Goal: Find specific page/section: Find specific page/section

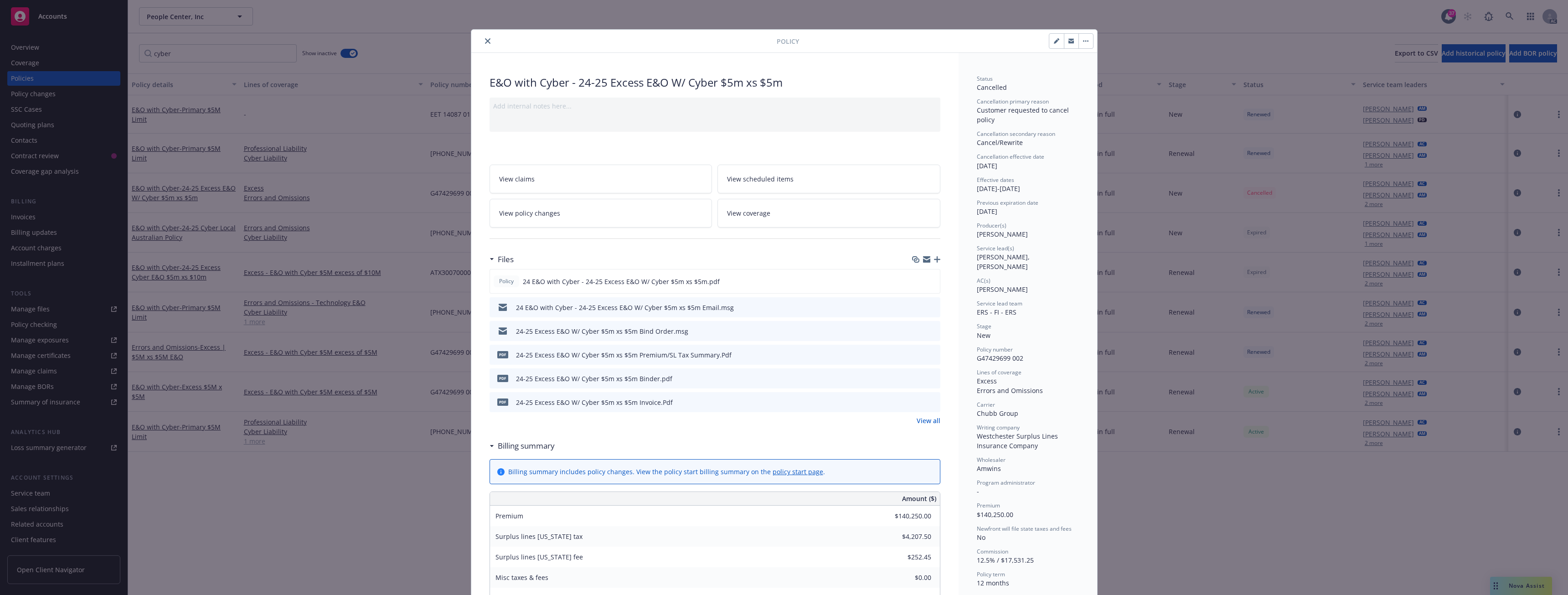
click at [485, 41] on icon "close" at bounding box center [488, 41] width 5 height 5
click at [485, 37] on button "close" at bounding box center [488, 41] width 11 height 11
click at [485, 39] on icon "close" at bounding box center [488, 41] width 5 height 5
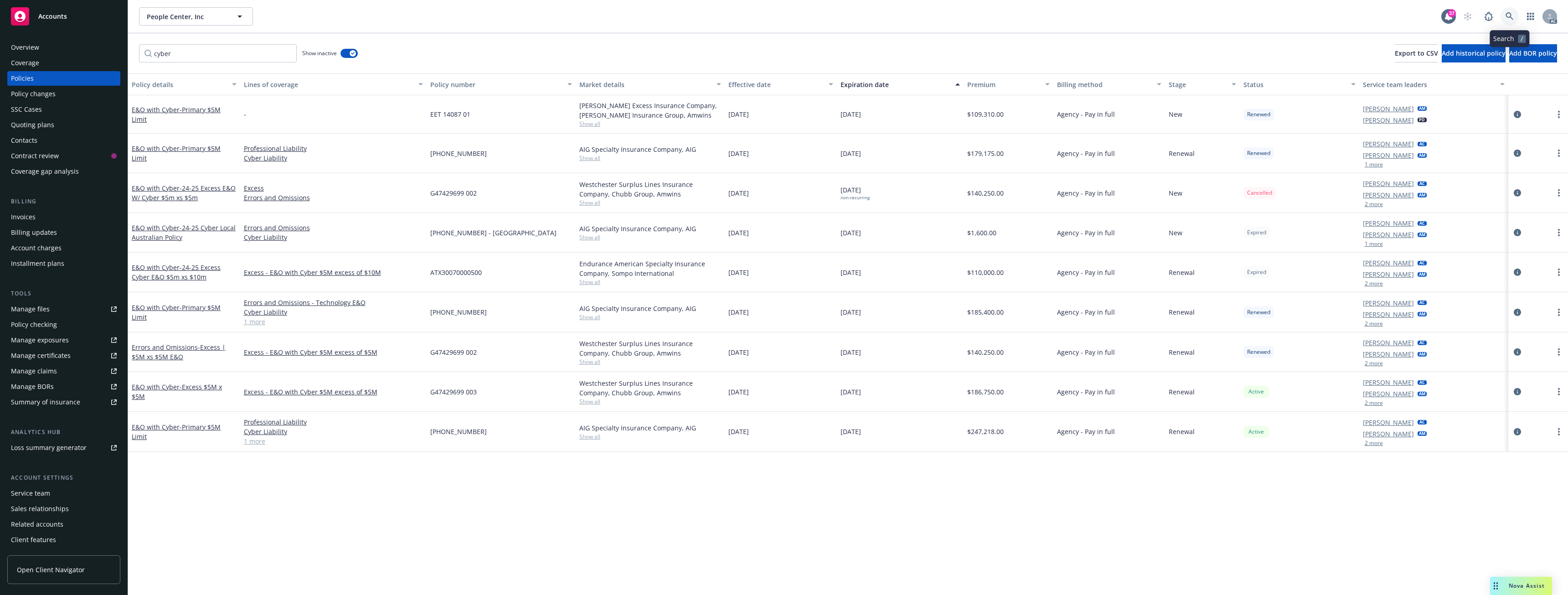
click at [1505, 10] on link at bounding box center [1510, 16] width 18 height 18
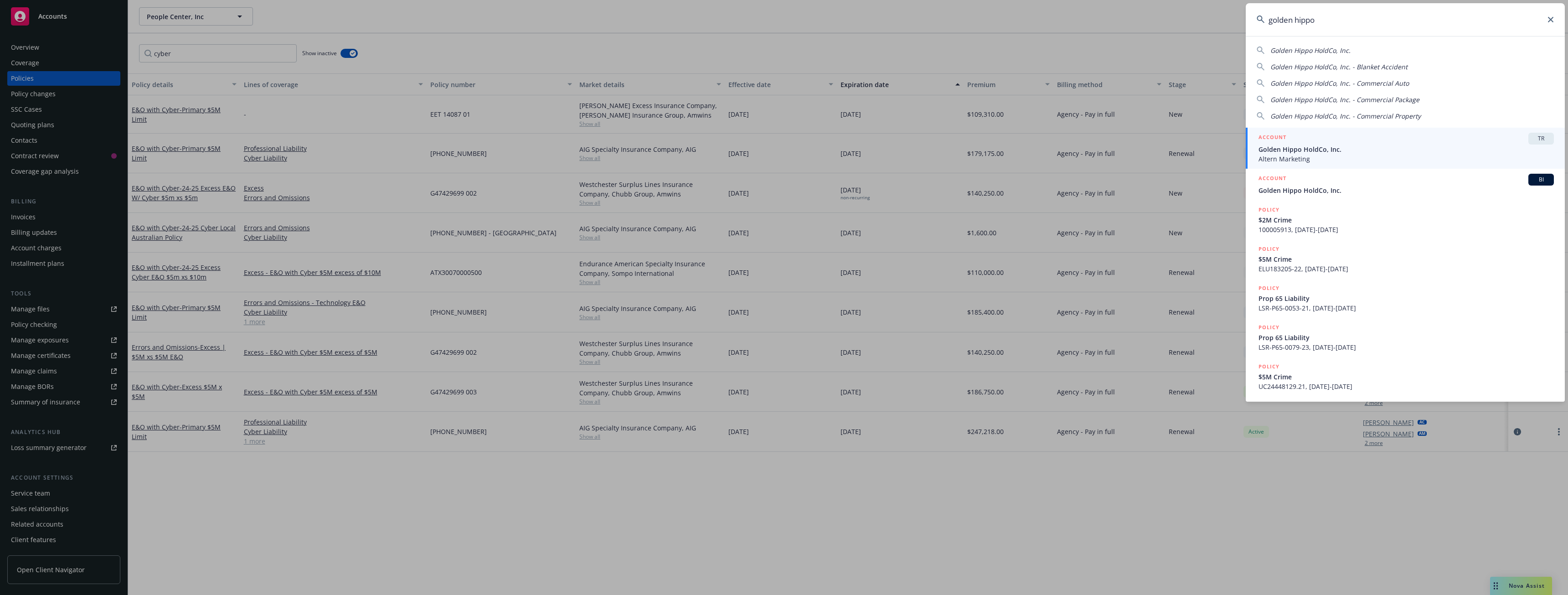
type input "golden hippo"
click at [1329, 146] on span "Golden Hippo HoldCo, Inc." at bounding box center [1406, 149] width 295 height 10
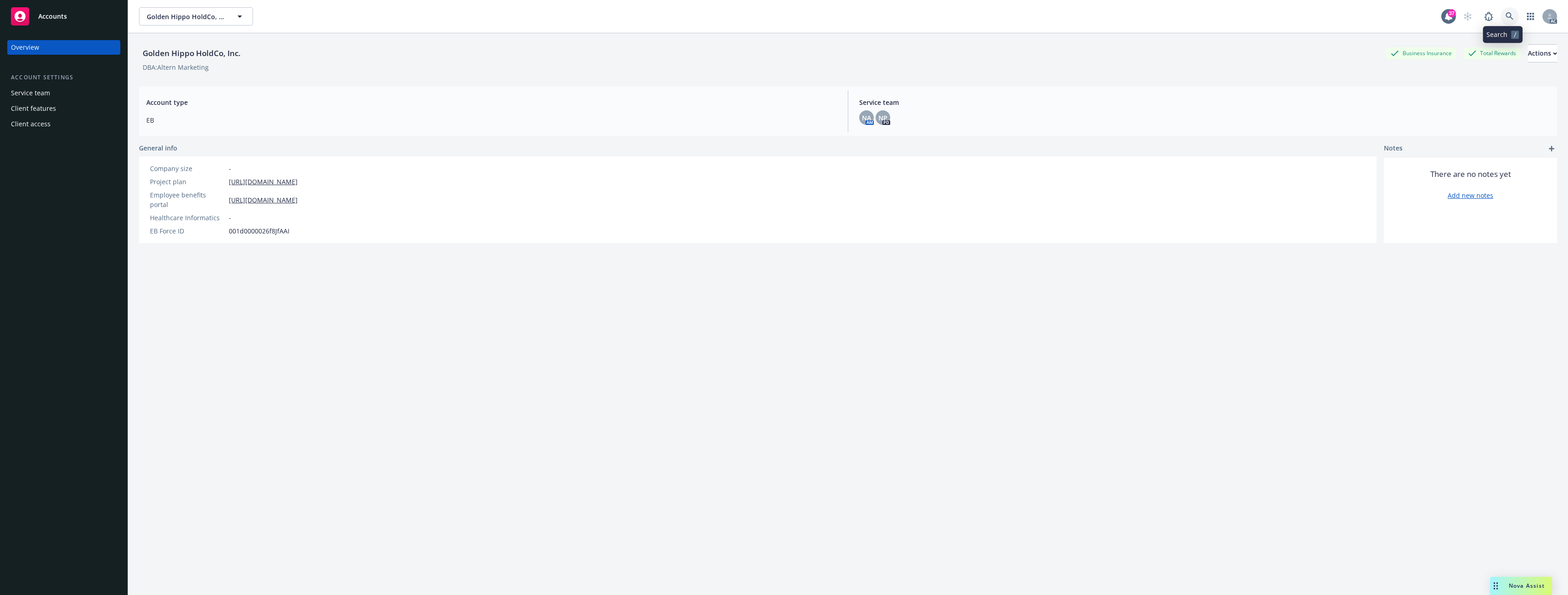
click at [1500, 15] on link at bounding box center [1510, 16] width 18 height 18
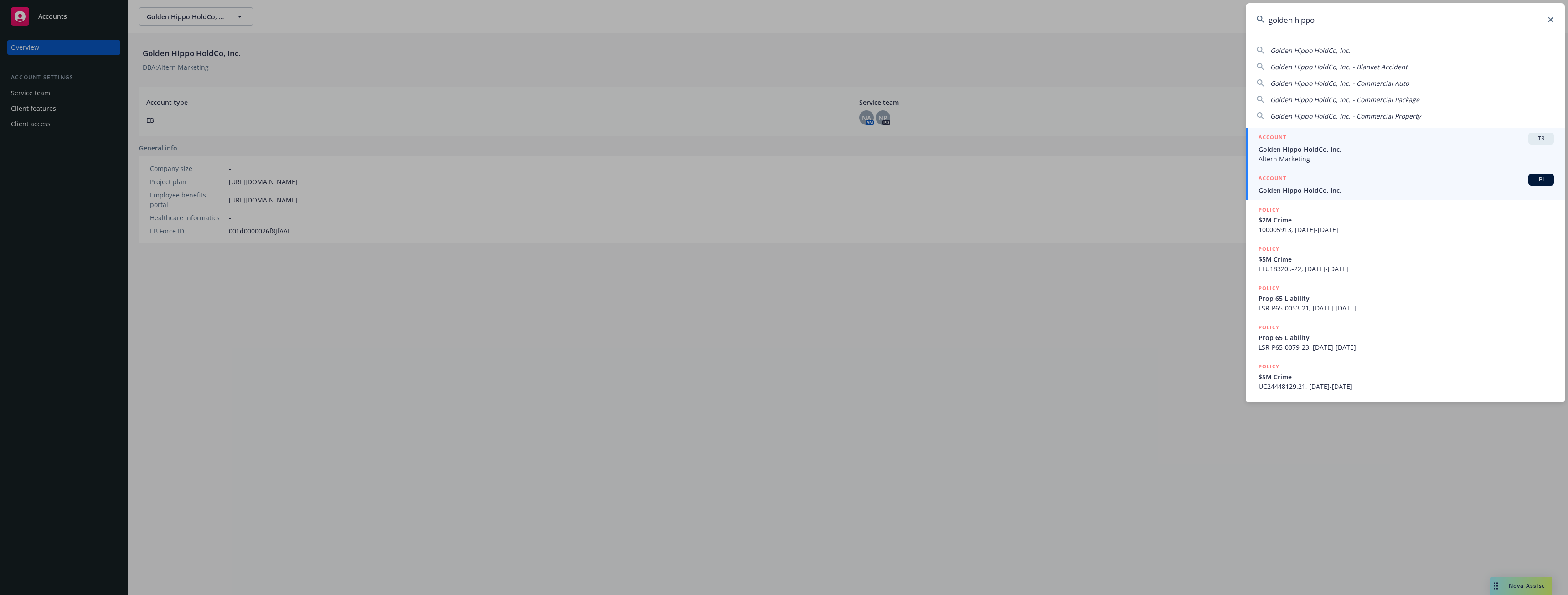
type input "golden hippo"
click at [1334, 185] on div "ACCOUNT BI" at bounding box center [1406, 179] width 295 height 12
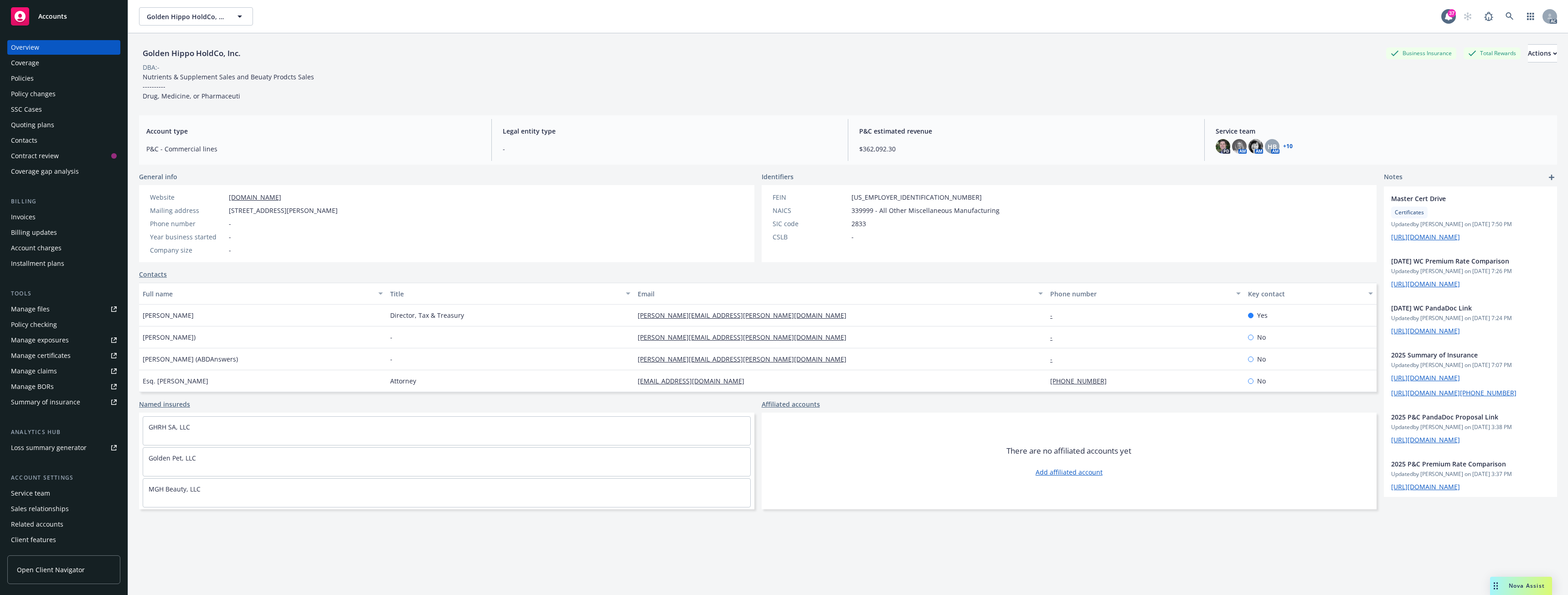
click at [51, 77] on div "Policies" at bounding box center [64, 79] width 106 height 15
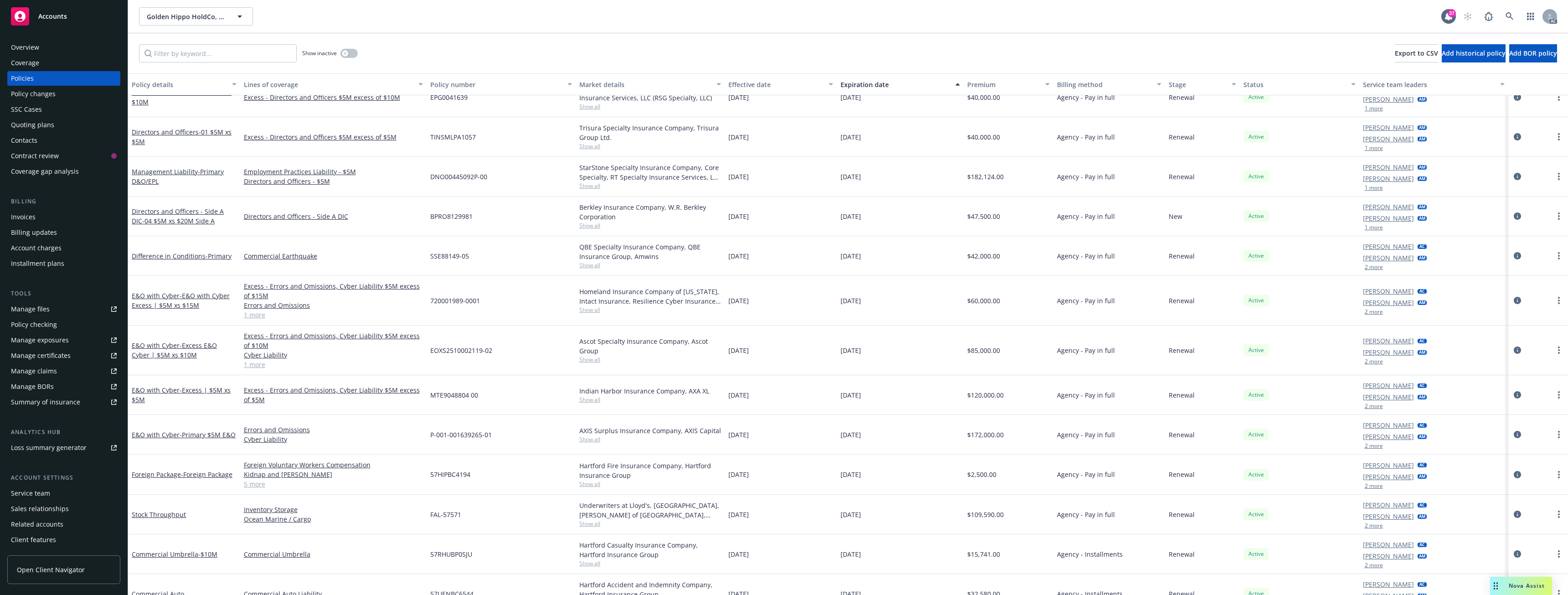
scroll to position [456, 0]
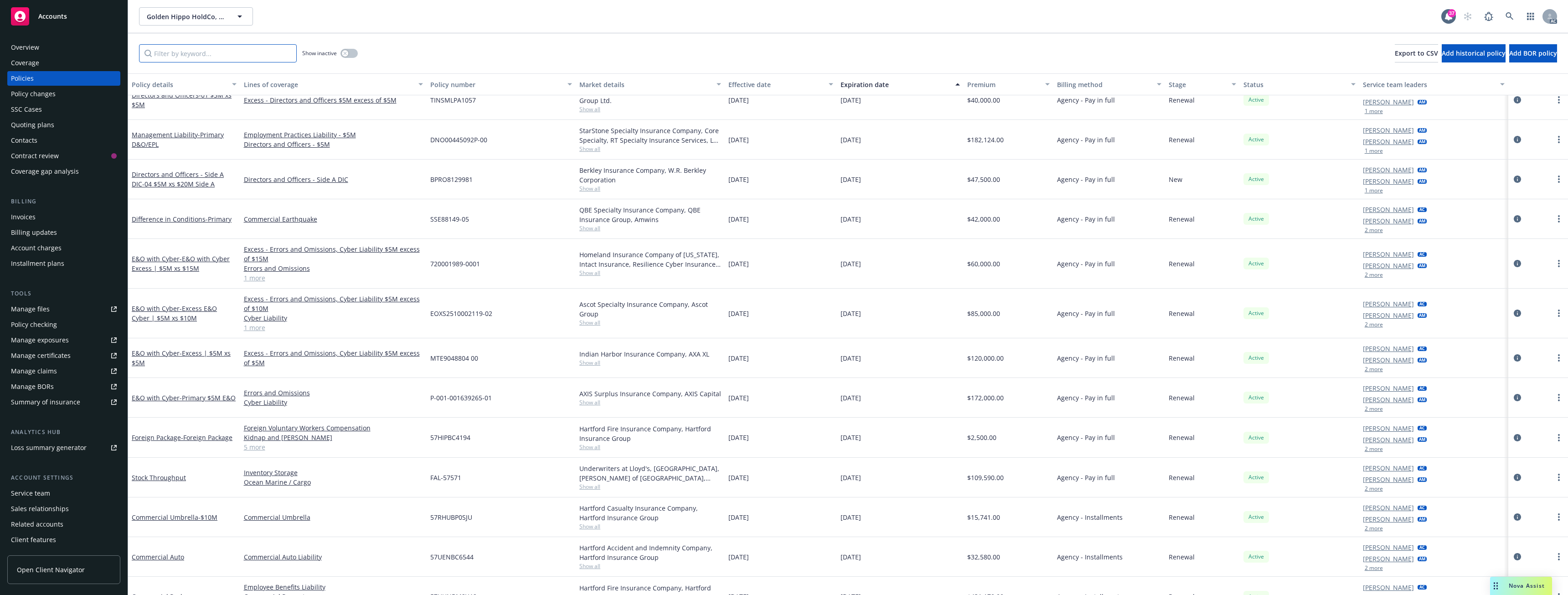
click at [211, 44] on input "Filter by keyword..." at bounding box center [217, 54] width 158 height 18
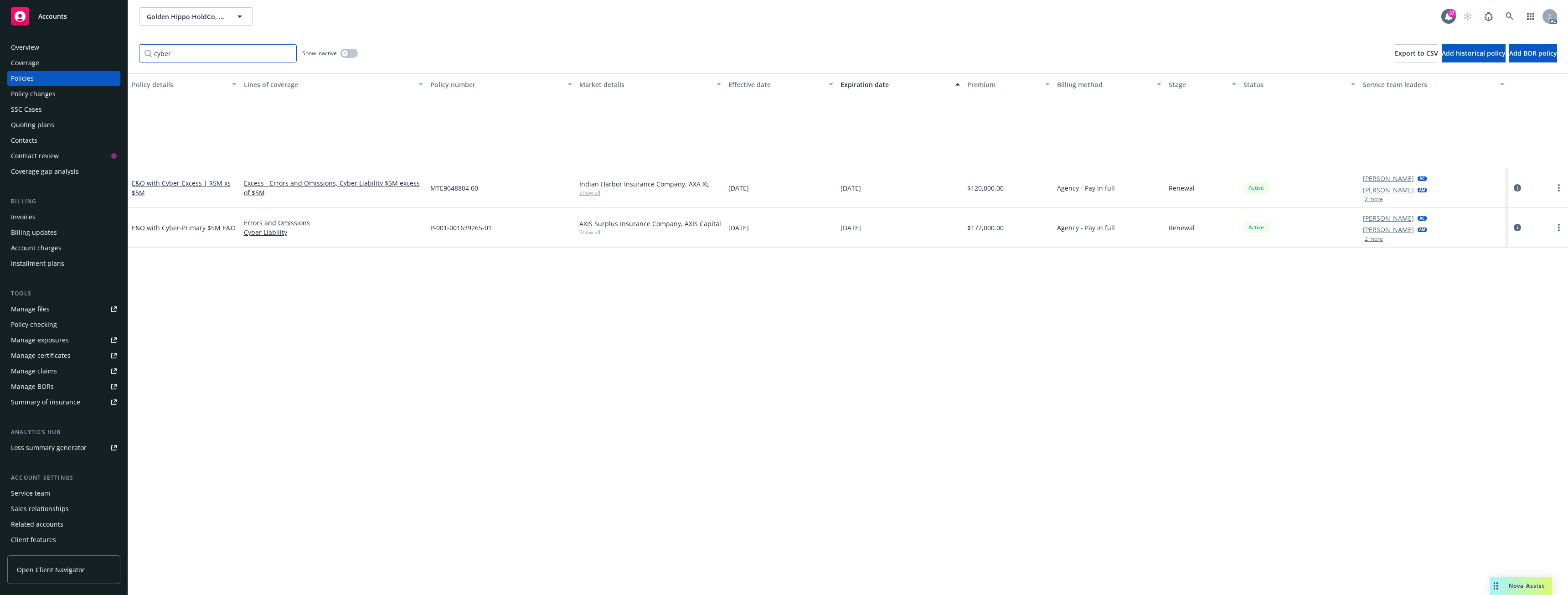
scroll to position [0, 0]
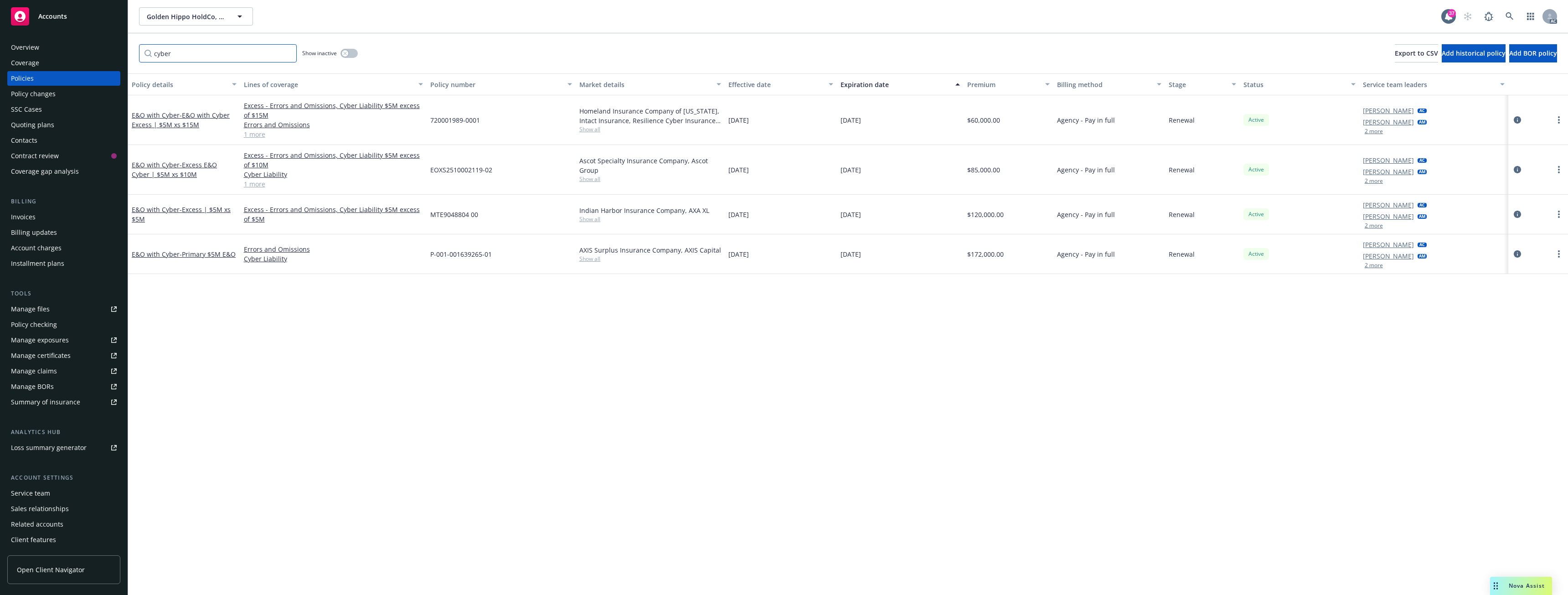
type input "cyber"
click at [348, 52] on div "button" at bounding box center [345, 53] width 6 height 6
